Goal: Complete application form: Complete application form

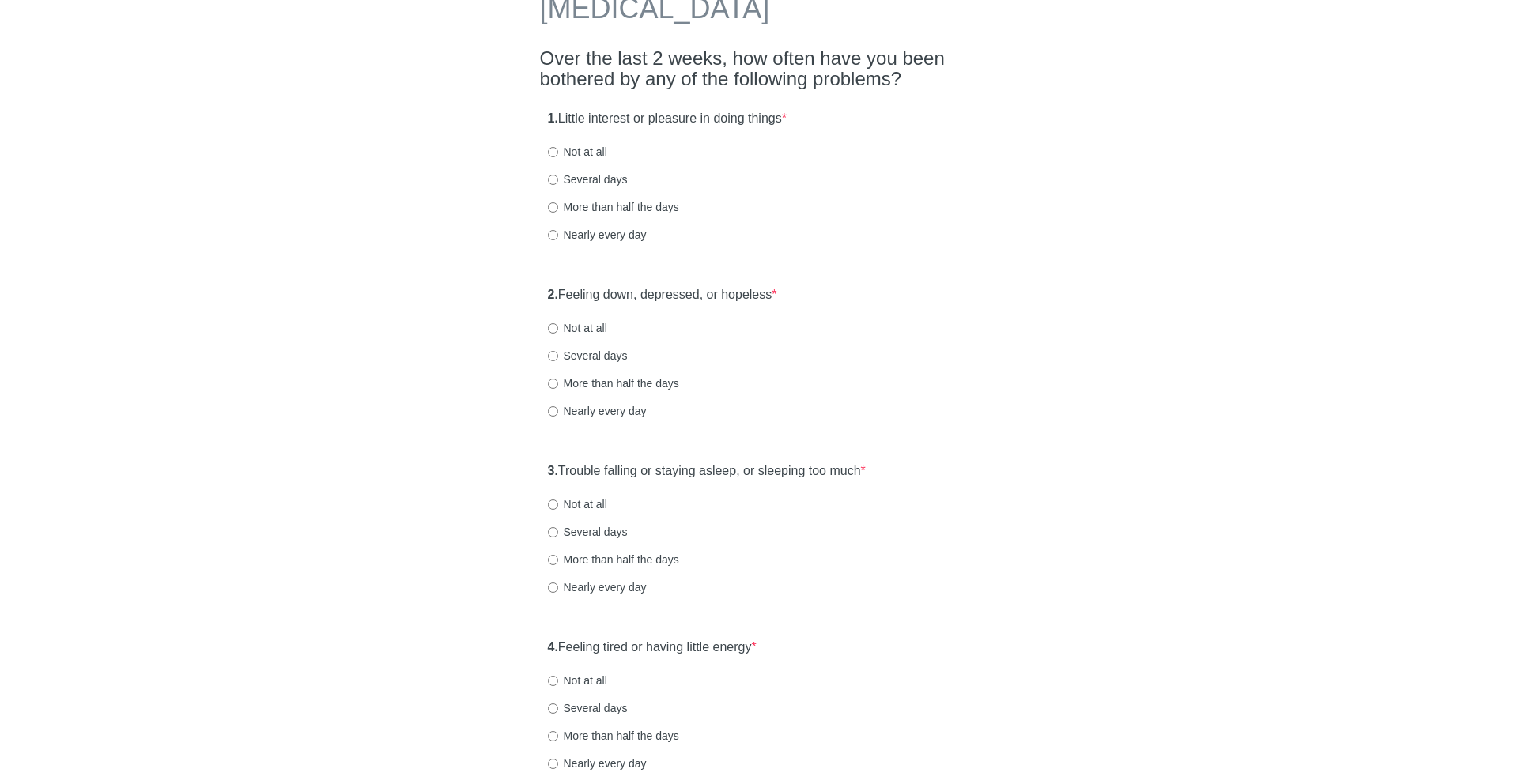
drag, startPoint x: 564, startPoint y: 117, endPoint x: 824, endPoint y: 119, distance: 260.0
click at [824, 119] on div "1. Little interest or pleasure in doing things * Not at all Several days More t…" at bounding box center [759, 184] width 438 height 164
click at [575, 203] on label "More than half the days" at bounding box center [612, 207] width 131 height 16
click at [558, 203] on input "More than half the days" at bounding box center [552, 207] width 11 height 11
radio input "true"
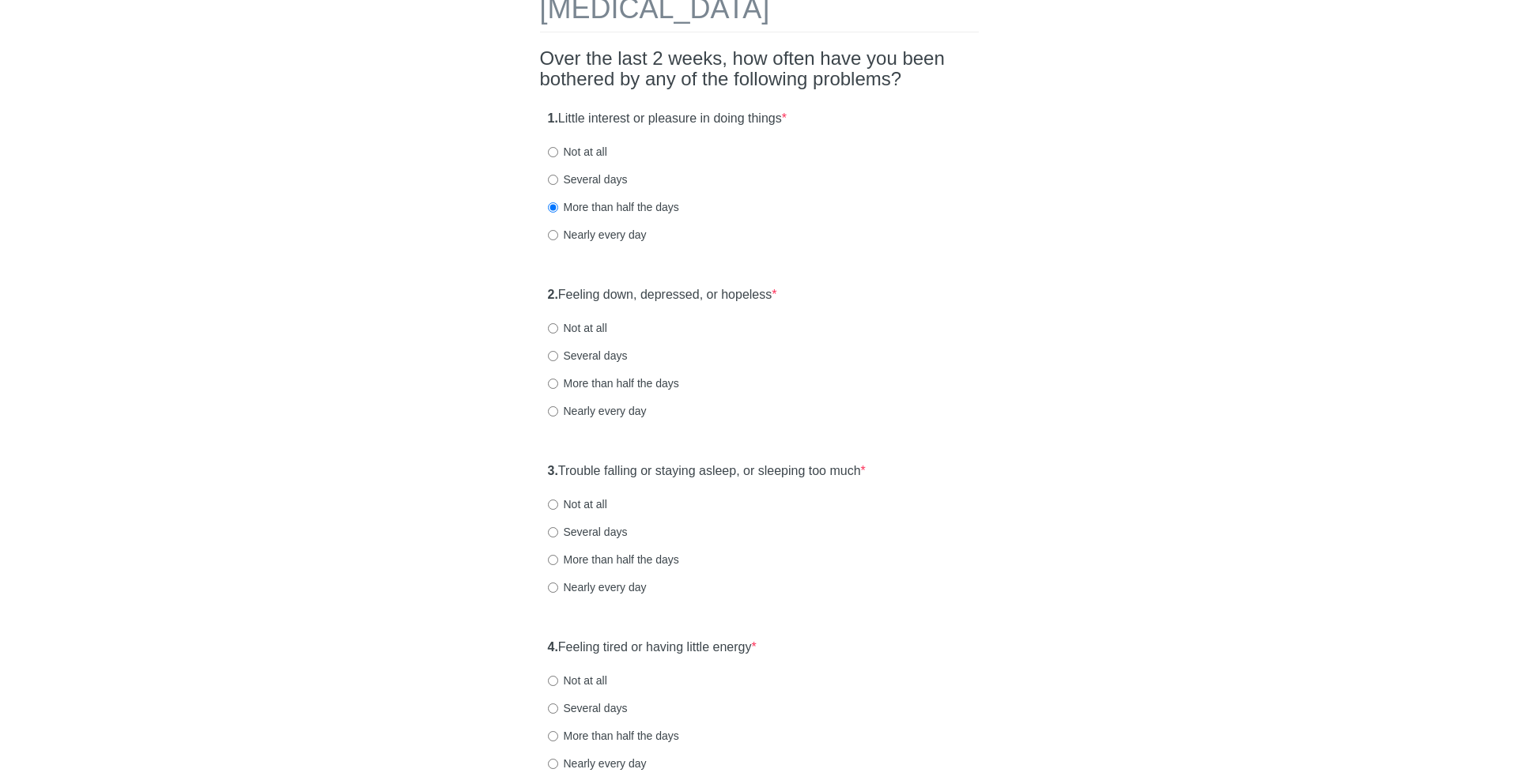
drag, startPoint x: 604, startPoint y: 303, endPoint x: 854, endPoint y: 300, distance: 250.0
click at [854, 300] on div "2. Feeling down, depressed, or hopeless * Not at all Several days More than hal…" at bounding box center [759, 360] width 438 height 164
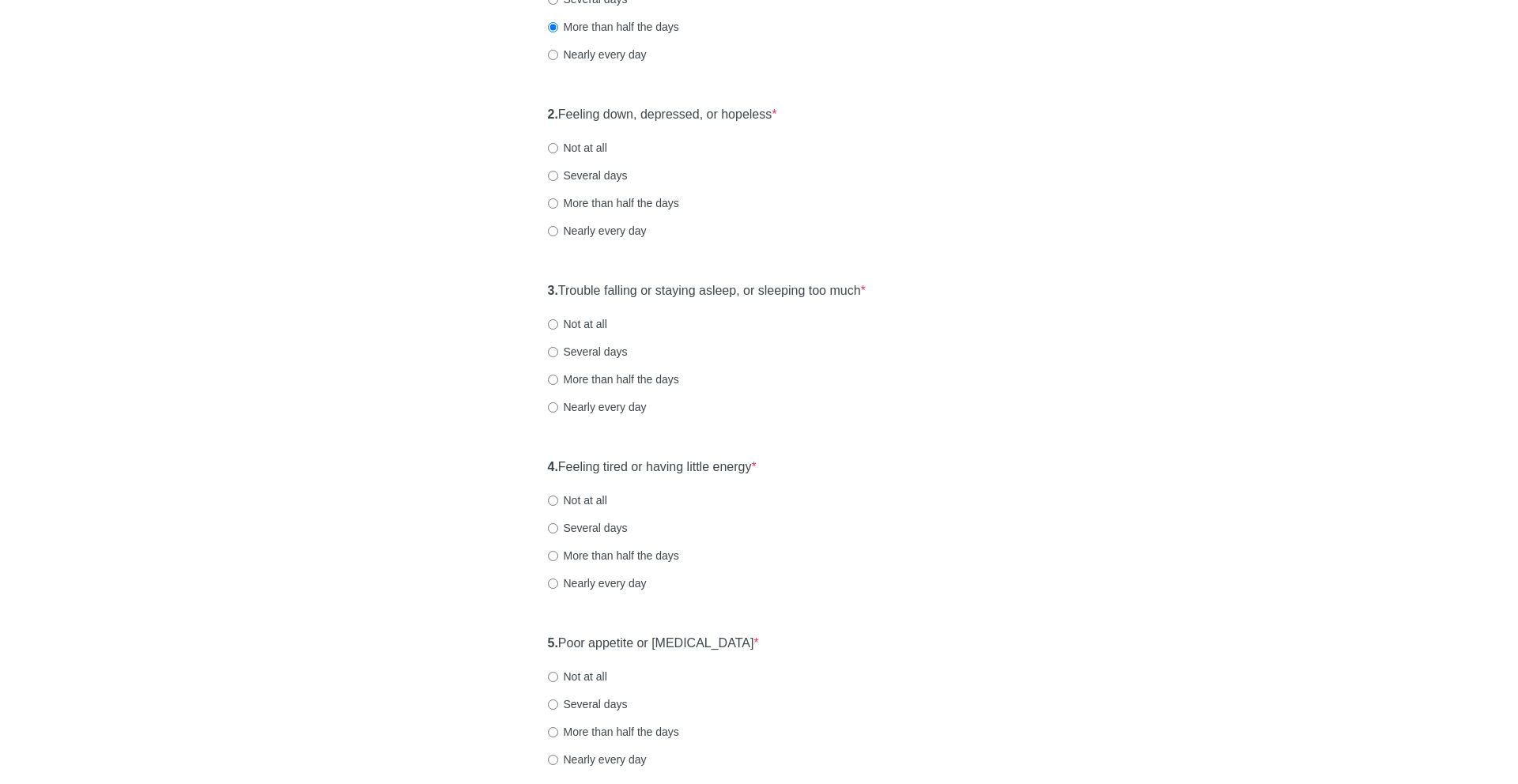
scroll to position [303, 0]
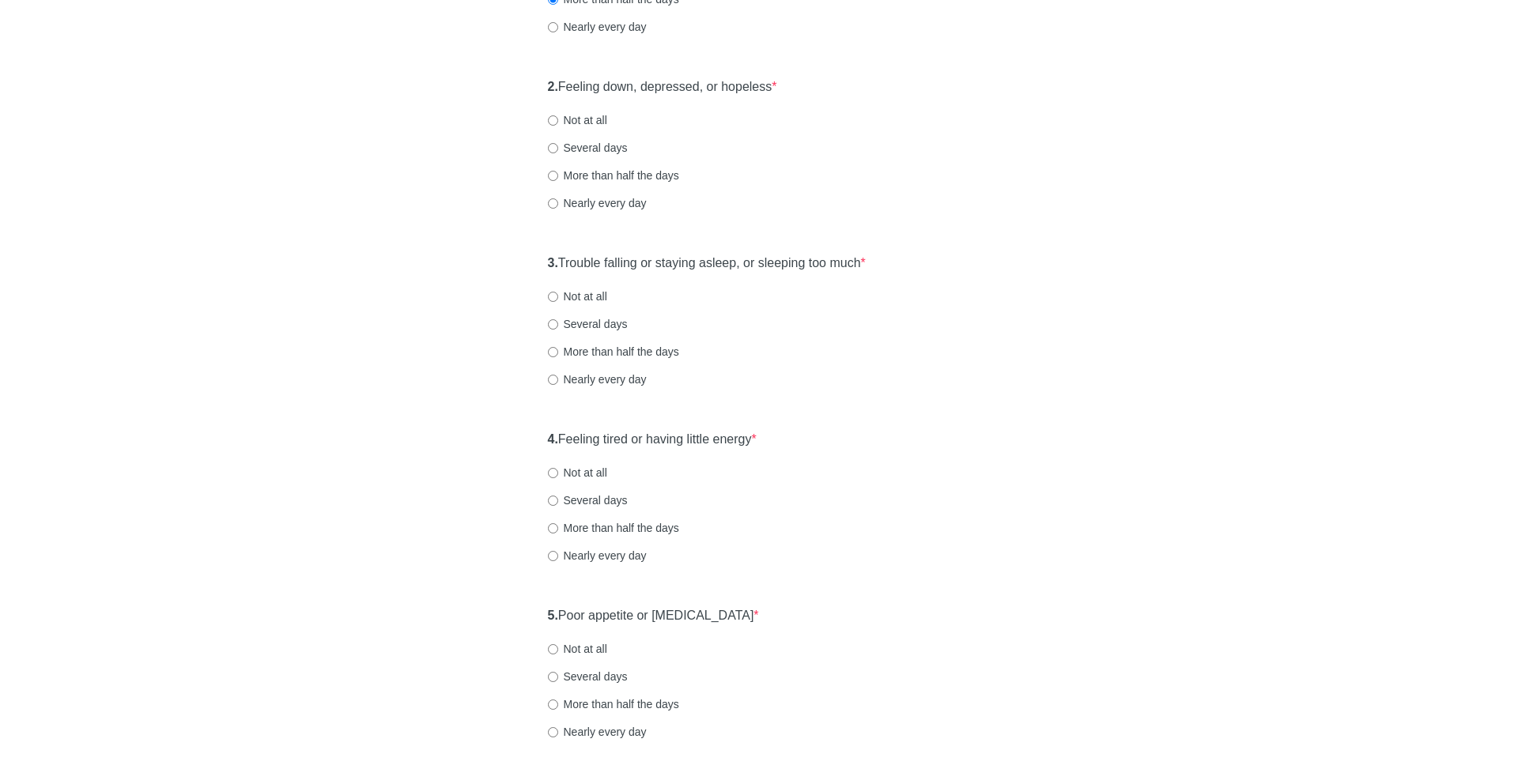
click at [605, 172] on label "More than half the days" at bounding box center [612, 175] width 131 height 16
click at [558, 172] on input "More than half the days" at bounding box center [552, 176] width 11 height 11
radio input "true"
drag, startPoint x: 679, startPoint y: 268, endPoint x: 887, endPoint y: 270, distance: 208.0
click at [887, 270] on div "3. Trouble falling or staying asleep, or sleeping too much * Not at all Several…" at bounding box center [759, 328] width 438 height 164
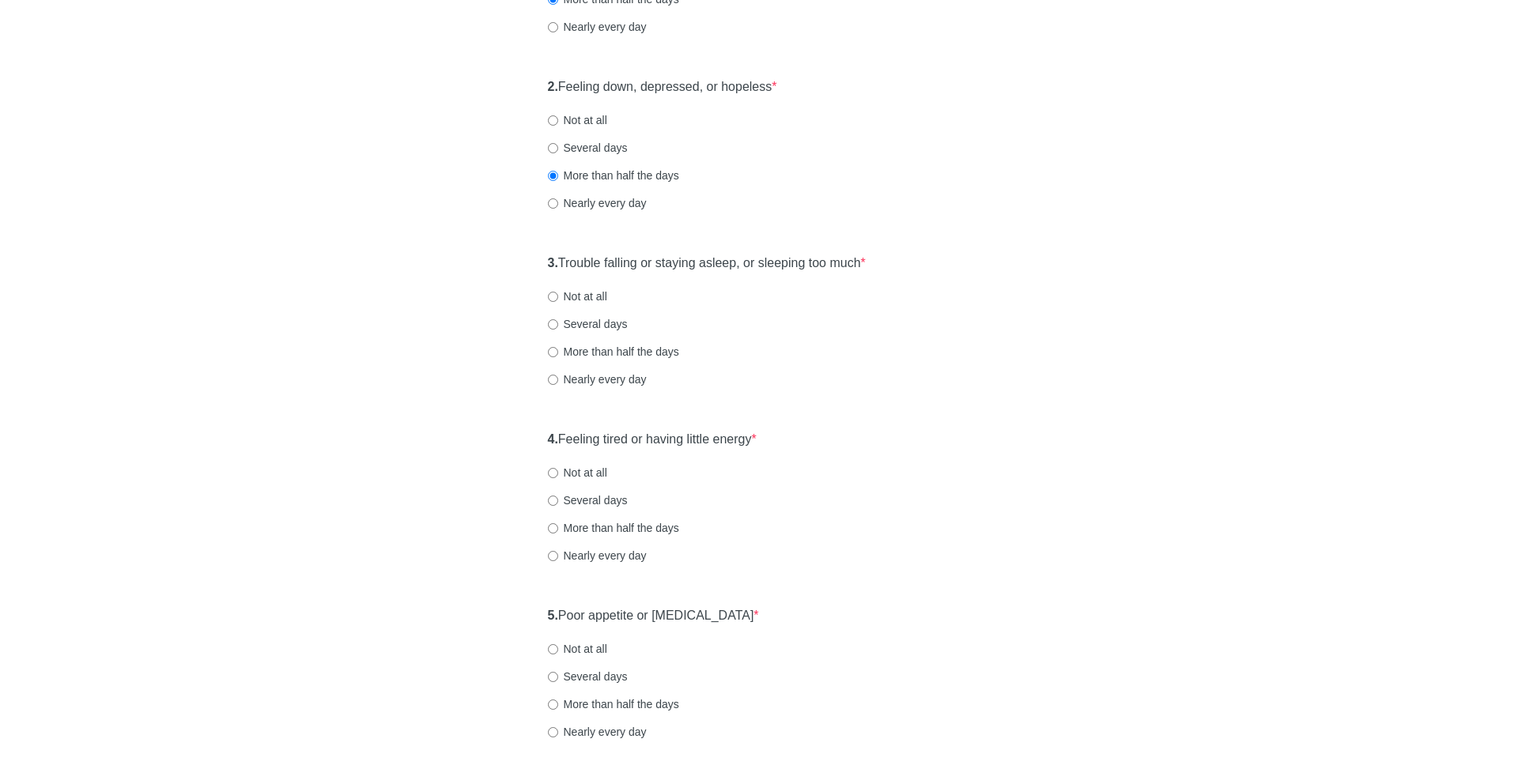
click at [603, 321] on label "Several days" at bounding box center [588, 324] width 80 height 16
click at [558, 321] on input "Several days" at bounding box center [552, 324] width 11 height 11
radio input "true"
drag, startPoint x: 560, startPoint y: 435, endPoint x: 799, endPoint y: 433, distance: 239.0
click at [799, 433] on div "4. Feeling tired or having little energy * Not at all Several days More than ha…" at bounding box center [759, 505] width 438 height 164
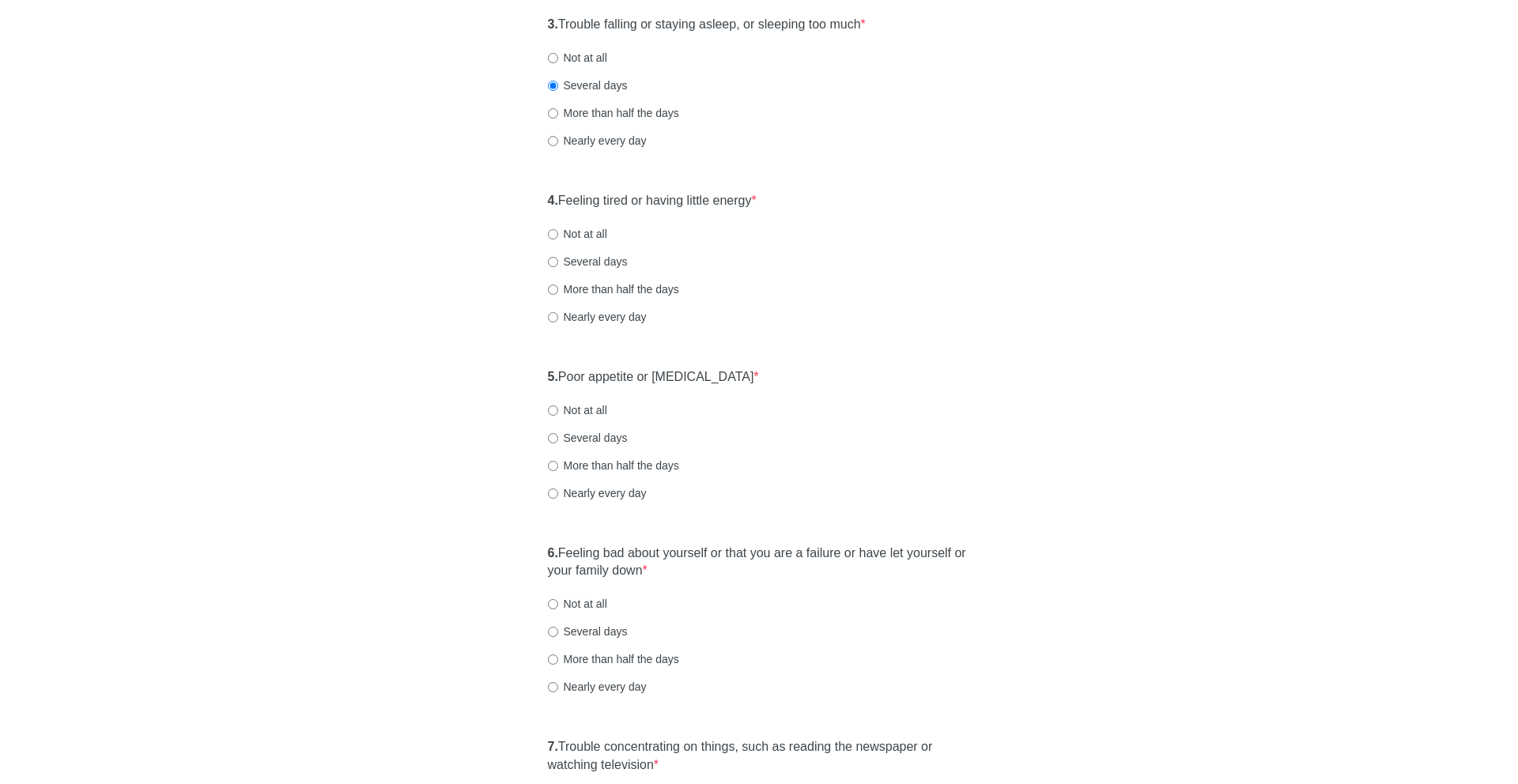
scroll to position [545, 0]
click at [608, 291] on label "More than half the days" at bounding box center [612, 285] width 131 height 16
click at [558, 291] on input "More than half the days" at bounding box center [552, 286] width 11 height 11
radio input "true"
drag, startPoint x: 575, startPoint y: 376, endPoint x: 759, endPoint y: 364, distance: 184.4
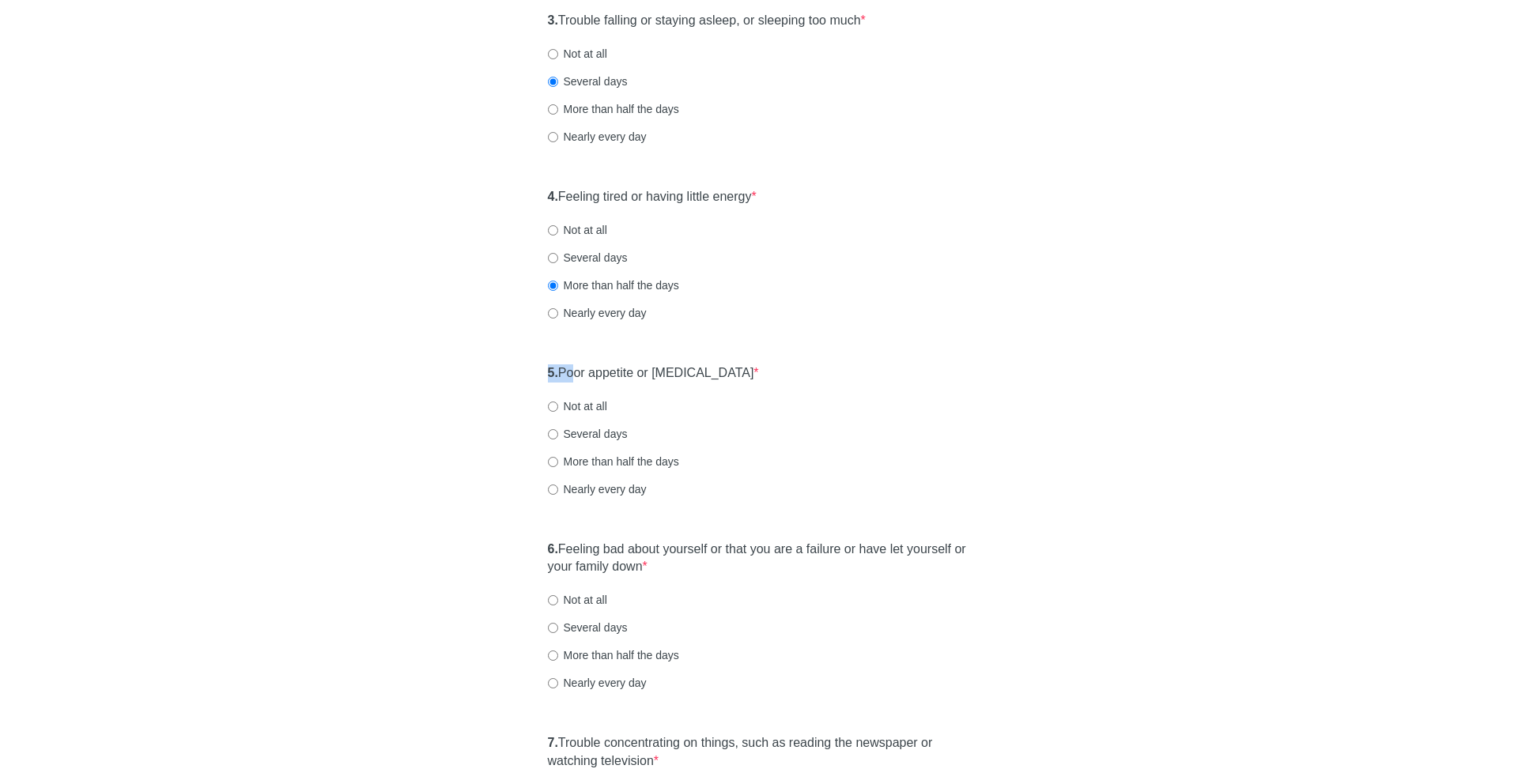
click at [759, 364] on div "5. Poor appetite or [MEDICAL_DATA] * Not at all Several days More than half the…" at bounding box center [759, 438] width 438 height 164
click at [759, 366] on div "5. Poor appetite or [MEDICAL_DATA] * Not at all Several days More than half the…" at bounding box center [759, 438] width 438 height 164
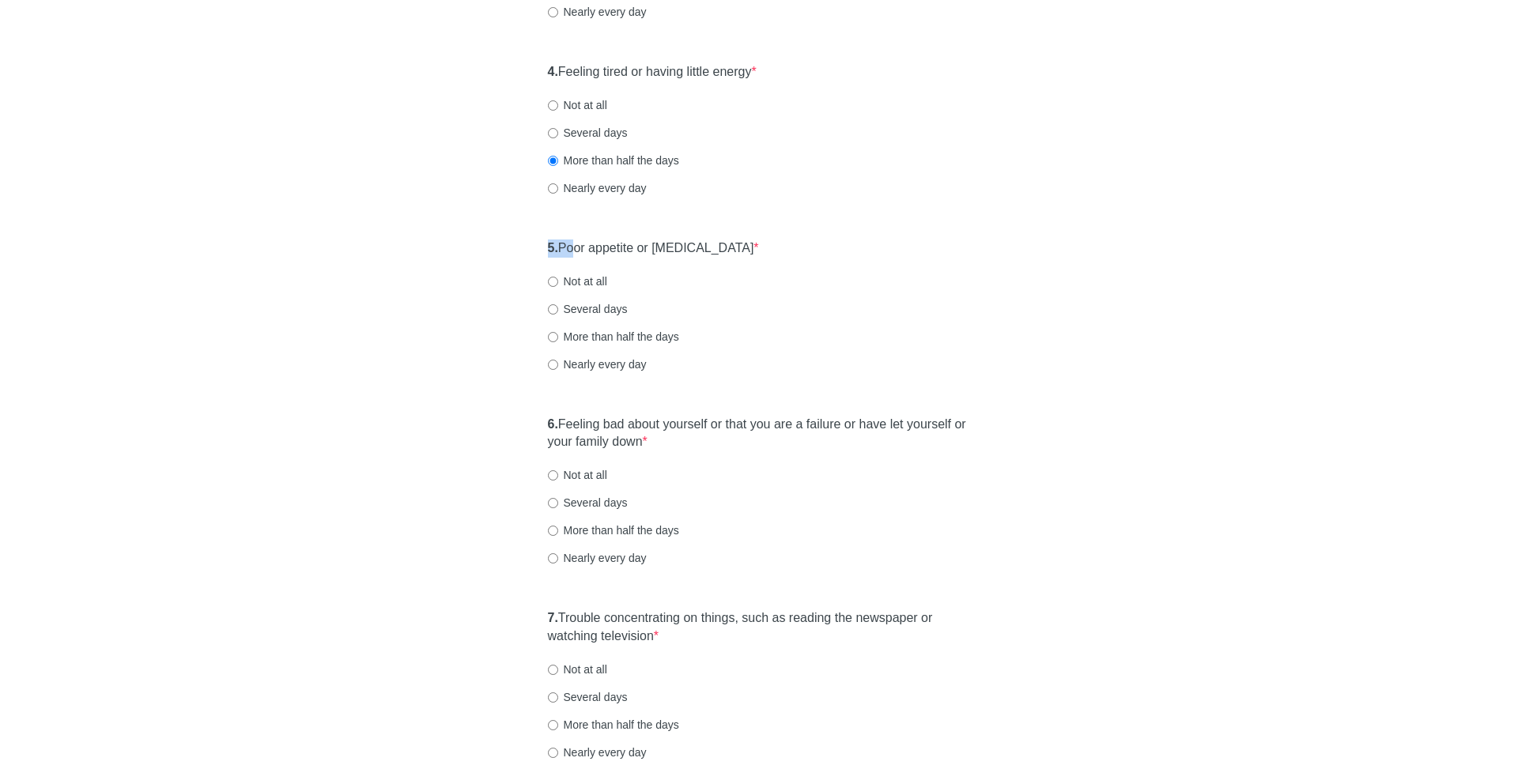
scroll to position [671, 0]
click at [596, 284] on label "Not at all" at bounding box center [577, 280] width 59 height 16
click at [558, 284] on input "Not at all" at bounding box center [552, 281] width 11 height 11
radio input "true"
drag, startPoint x: 630, startPoint y: 424, endPoint x: 701, endPoint y: 452, distance: 76.3
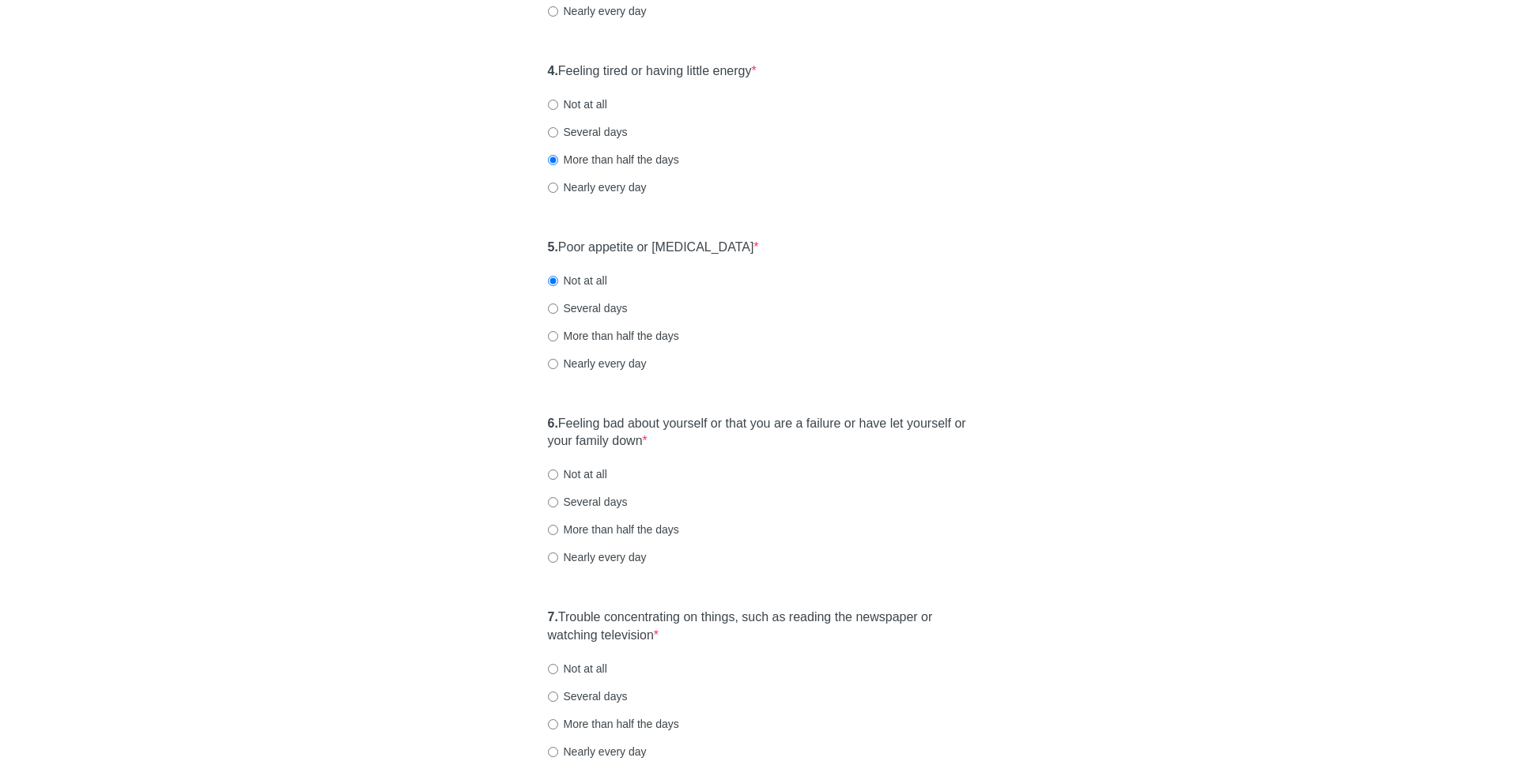
click at [701, 452] on div "6. Feeling bad about yourself or that you are a failure or have let yourself or…" at bounding box center [759, 498] width 438 height 182
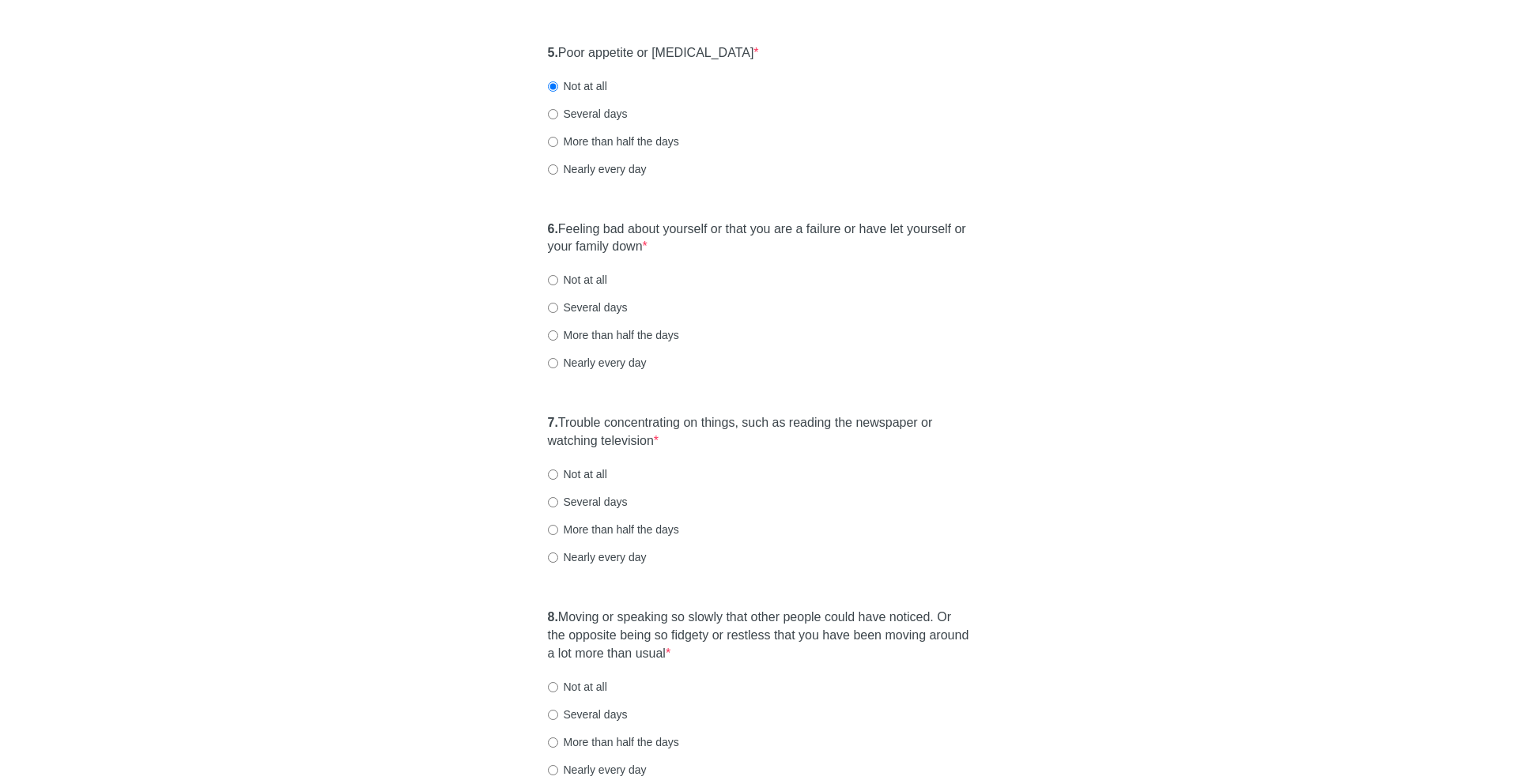
scroll to position [867, 0]
click at [595, 341] on label "More than half the days" at bounding box center [612, 333] width 131 height 16
click at [558, 339] on input "More than half the days" at bounding box center [552, 333] width 11 height 11
radio input "true"
drag, startPoint x: 582, startPoint y: 416, endPoint x: 691, endPoint y: 454, distance: 115.4
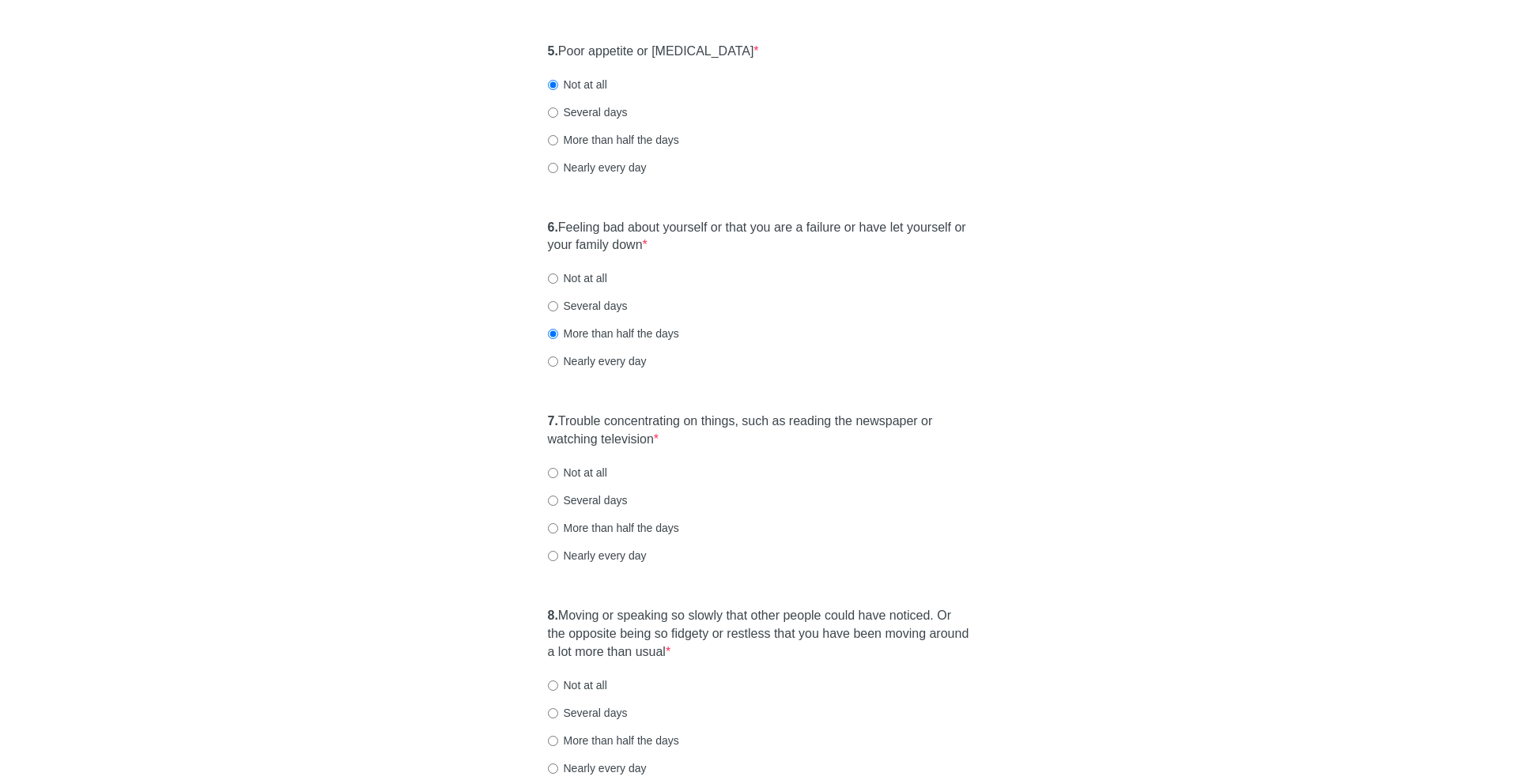
click at [691, 454] on div "7. Trouble concentrating on things, such as reading the newspaper or watching t…" at bounding box center [759, 496] width 438 height 182
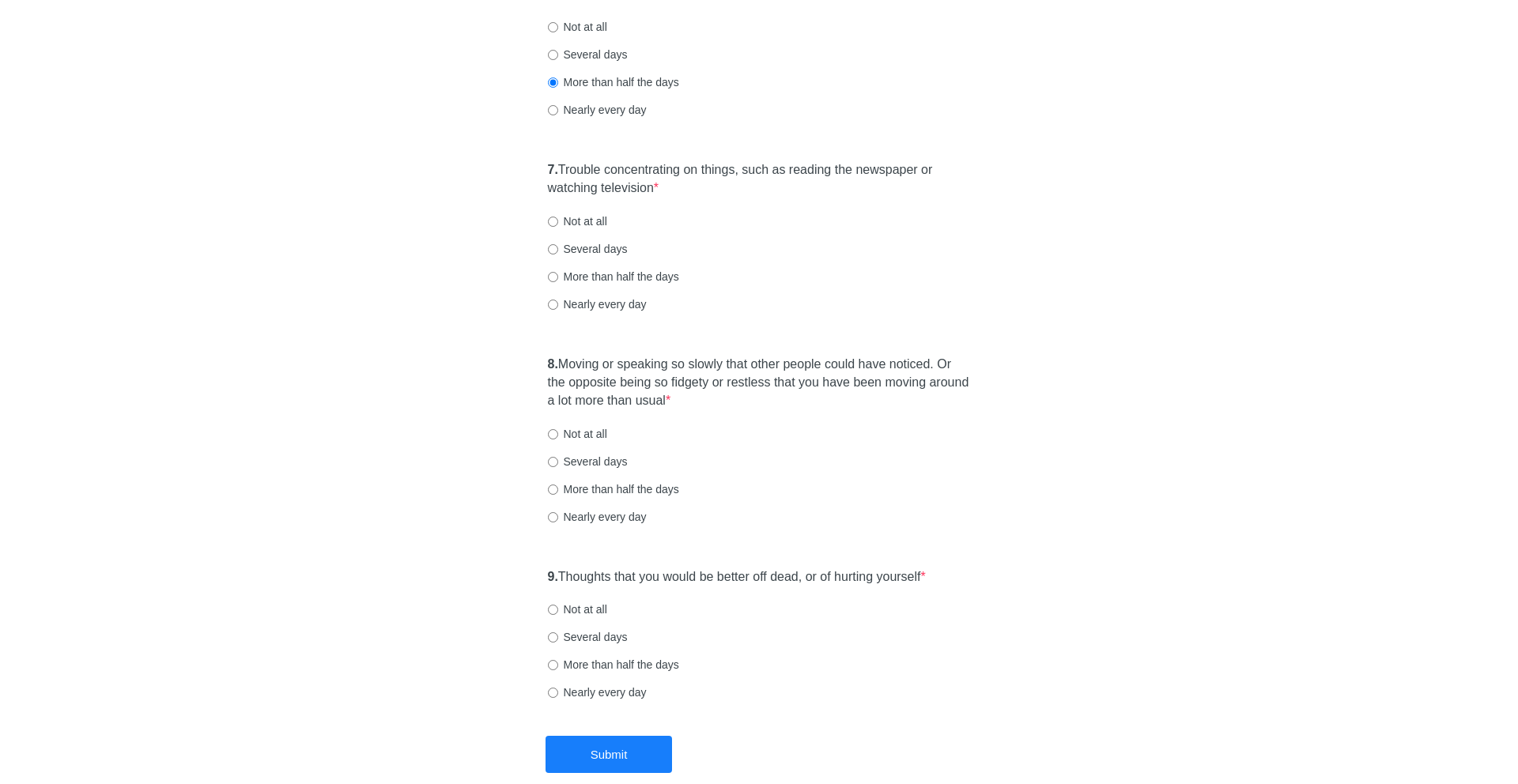
scroll to position [1132, 0]
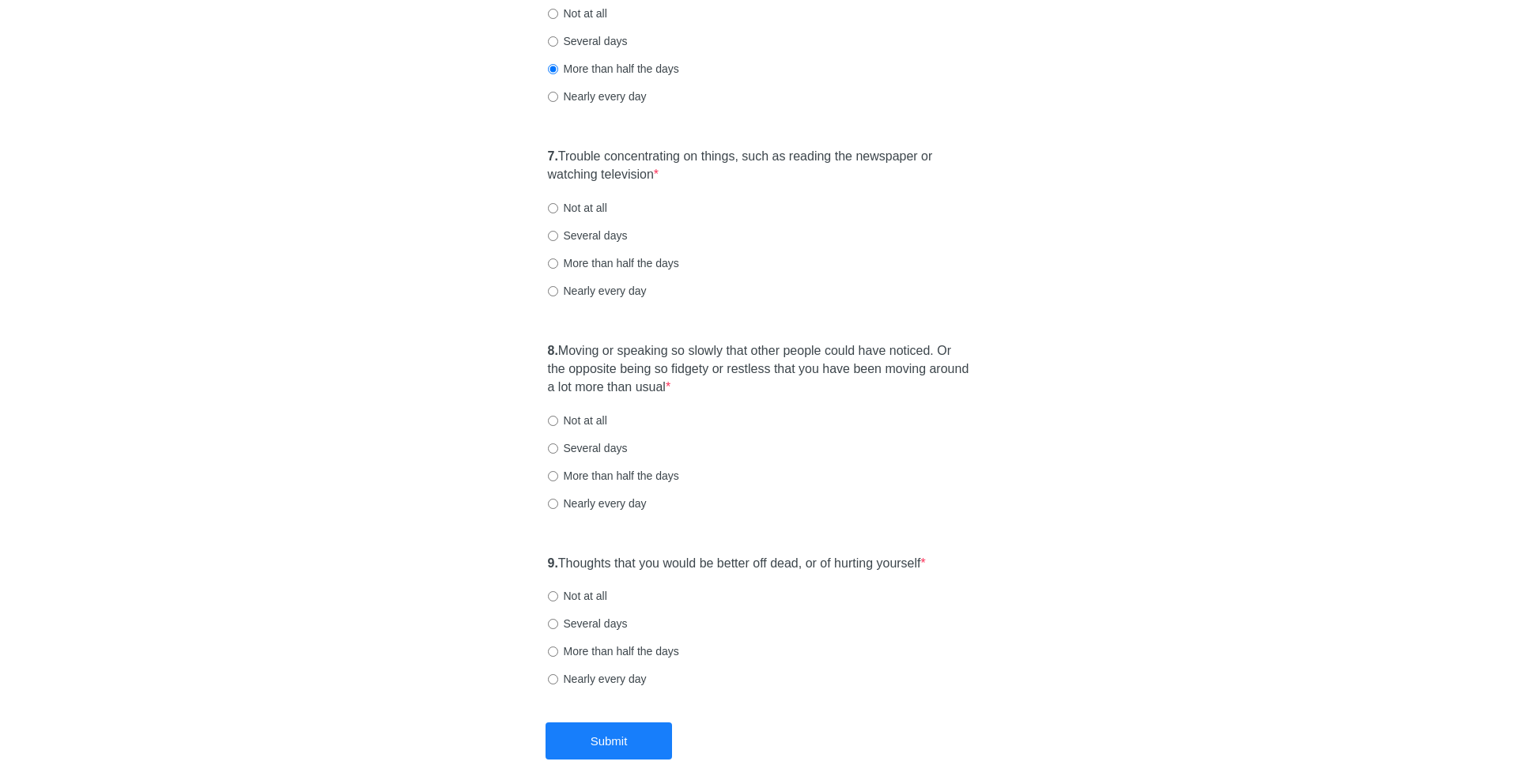
click at [623, 254] on div "7. Trouble concentrating on things, such as reading the newspaper or watching t…" at bounding box center [759, 230] width 438 height 182
click at [617, 264] on label "More than half the days" at bounding box center [612, 263] width 131 height 16
click at [558, 264] on input "More than half the days" at bounding box center [552, 264] width 11 height 11
radio input "true"
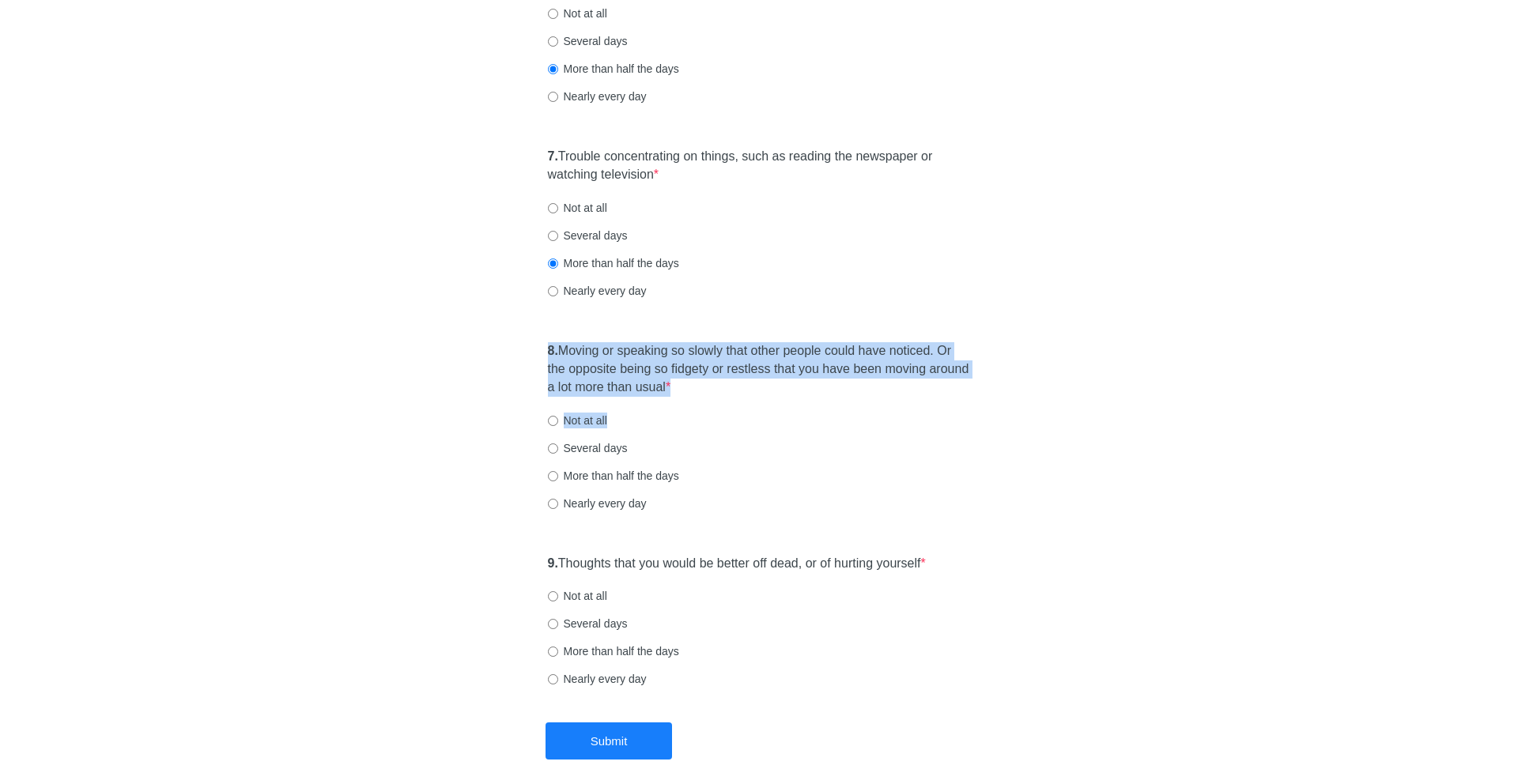
drag, startPoint x: 609, startPoint y: 341, endPoint x: 744, endPoint y: 414, distance: 153.5
click at [744, 414] on div "8. Moving or speaking so slowly that other people could have noticed. Or the op…" at bounding box center [759, 434] width 438 height 201
click at [671, 382] on span "*" at bounding box center [668, 387] width 5 height 13
drag, startPoint x: 718, startPoint y: 386, endPoint x: 547, endPoint y: 350, distance: 174.7
click at [547, 350] on label "8. Moving or speaking so slowly that other people could have noticed. Or the op…" at bounding box center [759, 369] width 423 height 54
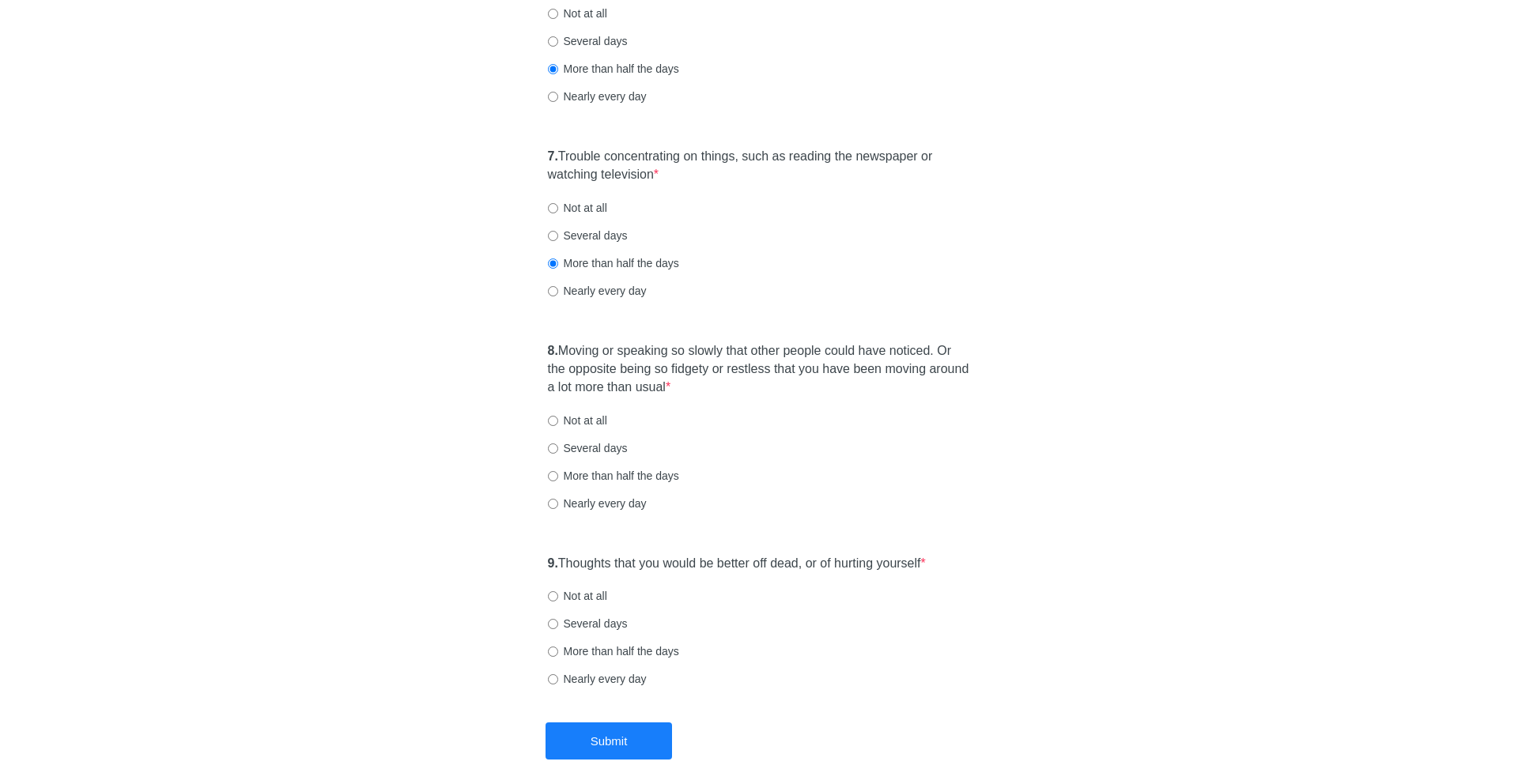
click at [636, 501] on label "Nearly every day" at bounding box center [596, 503] width 98 height 16
click at [558, 501] on input "Nearly every day" at bounding box center [552, 503] width 11 height 11
radio input "true"
drag, startPoint x: 603, startPoint y: 556, endPoint x: 860, endPoint y: 562, distance: 257.1
click at [860, 563] on label "9. Thoughts that you would be better off dead, or of hurting yourself *" at bounding box center [737, 563] width 378 height 18
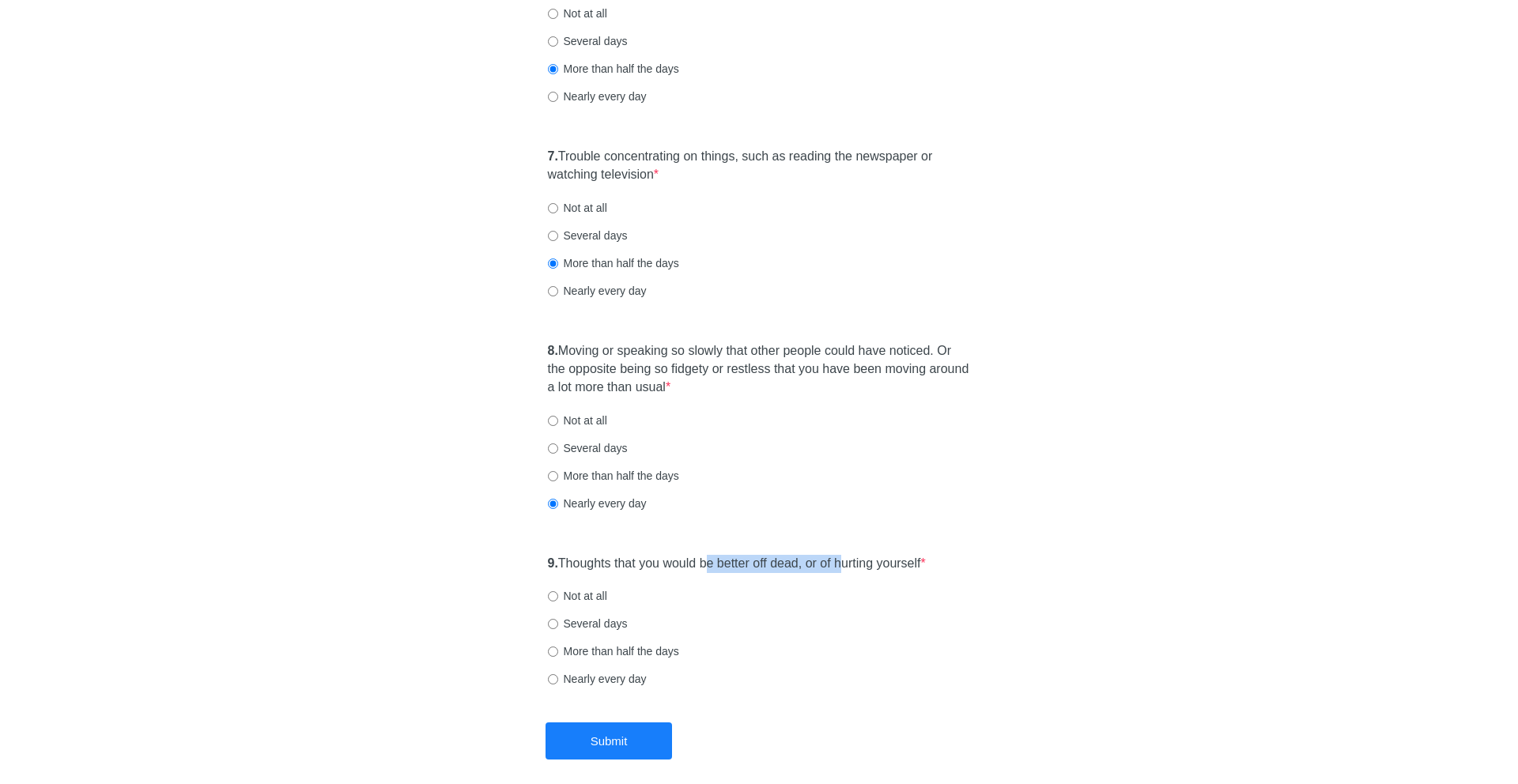
drag, startPoint x: 860, startPoint y: 562, endPoint x: 722, endPoint y: 562, distance: 138.0
click at [719, 562] on label "9. Thoughts that you would be better off dead, or of hurting yourself *" at bounding box center [737, 563] width 378 height 18
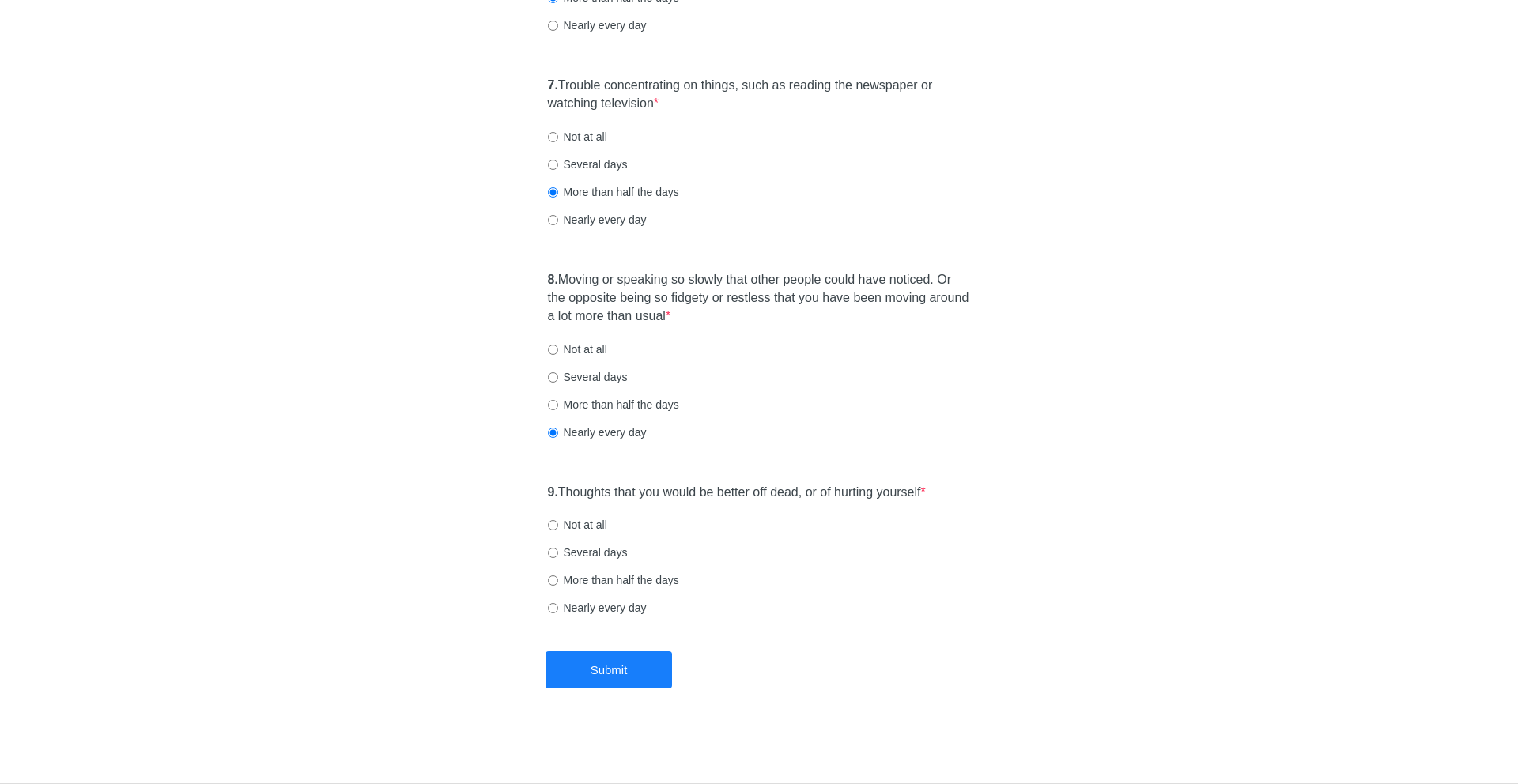
click at [586, 526] on label "Not at all" at bounding box center [577, 524] width 59 height 16
click at [558, 526] on input "Not at all" at bounding box center [552, 525] width 11 height 11
radio input "true"
click at [652, 671] on button "Submit" at bounding box center [609, 669] width 126 height 37
